Goal: Task Accomplishment & Management: Use online tool/utility

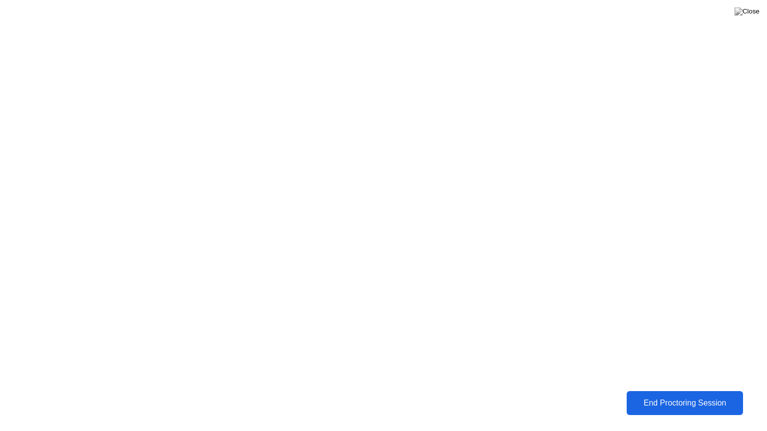
click at [699, 393] on button "End Proctoring Session" at bounding box center [684, 404] width 117 height 24
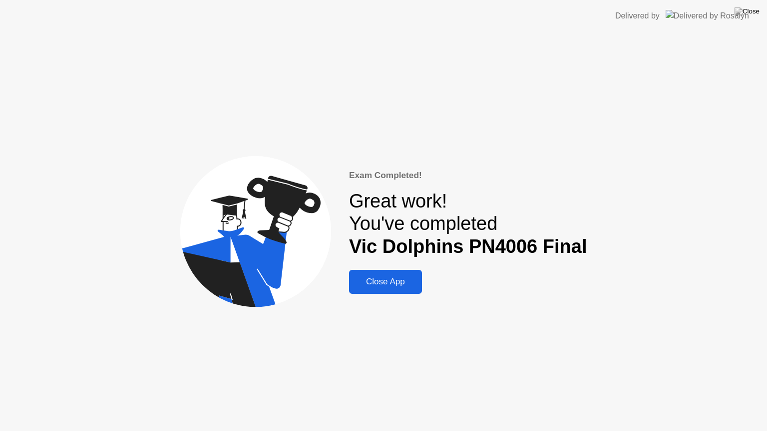
click at [403, 282] on div "Close App" at bounding box center [385, 282] width 67 height 10
